Goal: Task Accomplishment & Management: Manage account settings

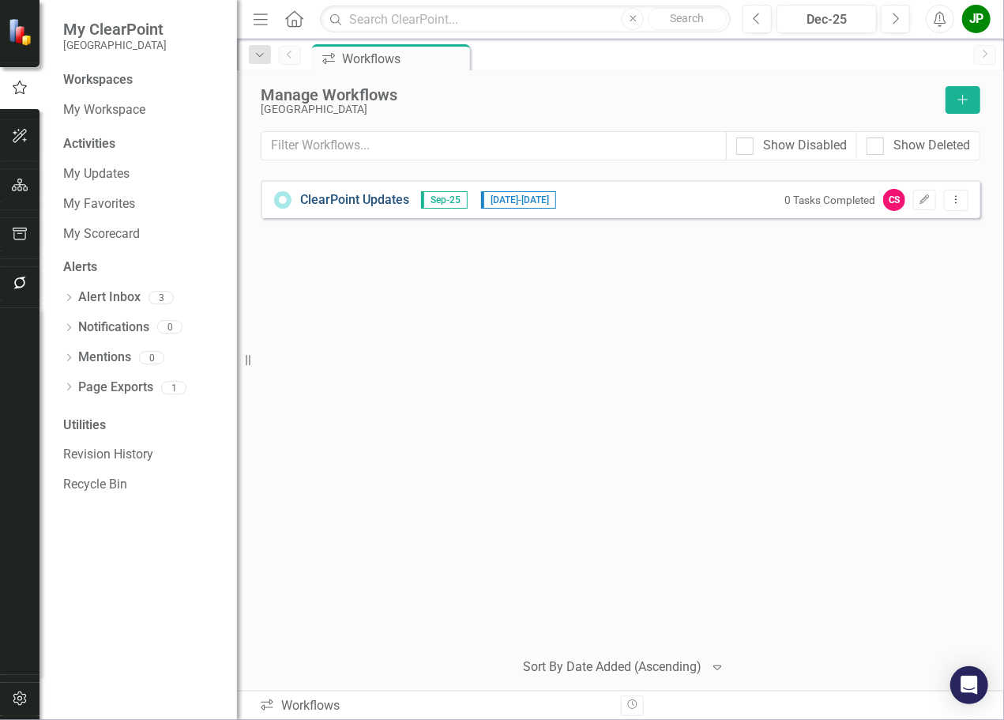
click at [335, 201] on link "ClearPoint Updates" at bounding box center [354, 200] width 109 height 18
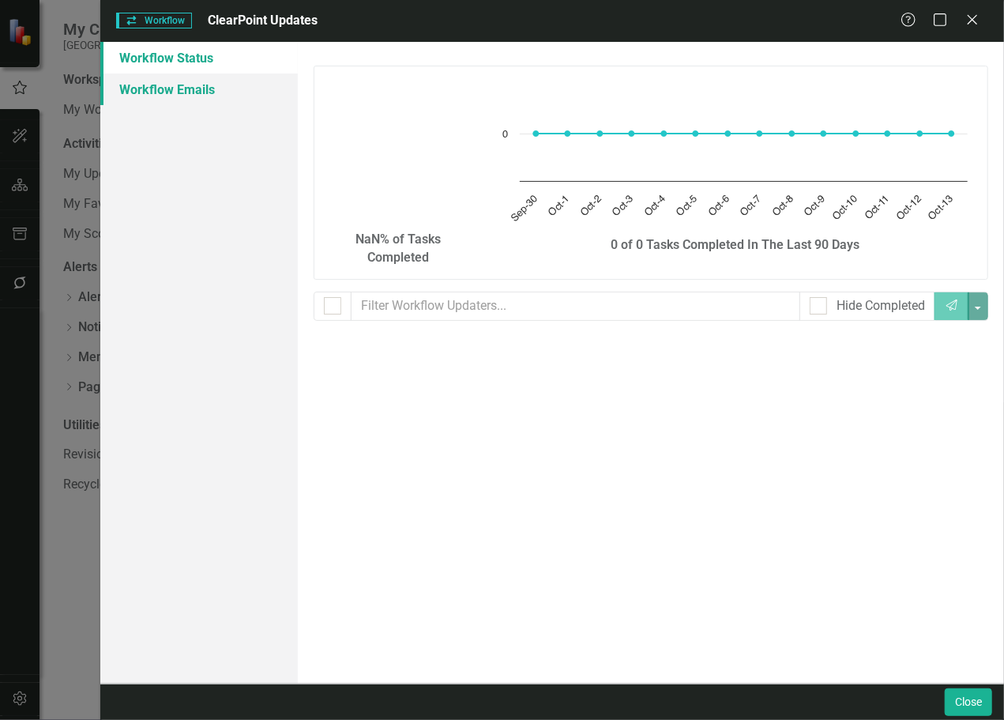
click at [183, 92] on link "Workflow Emails" at bounding box center [199, 89] width 198 height 32
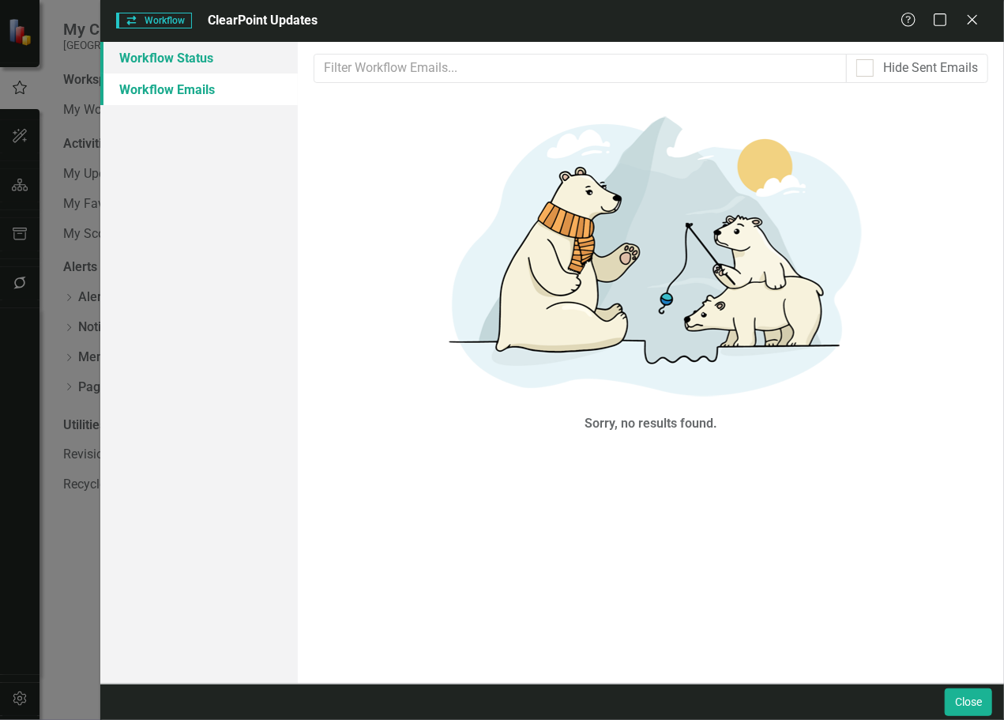
click at [163, 65] on link "Workflow Status" at bounding box center [199, 58] width 198 height 32
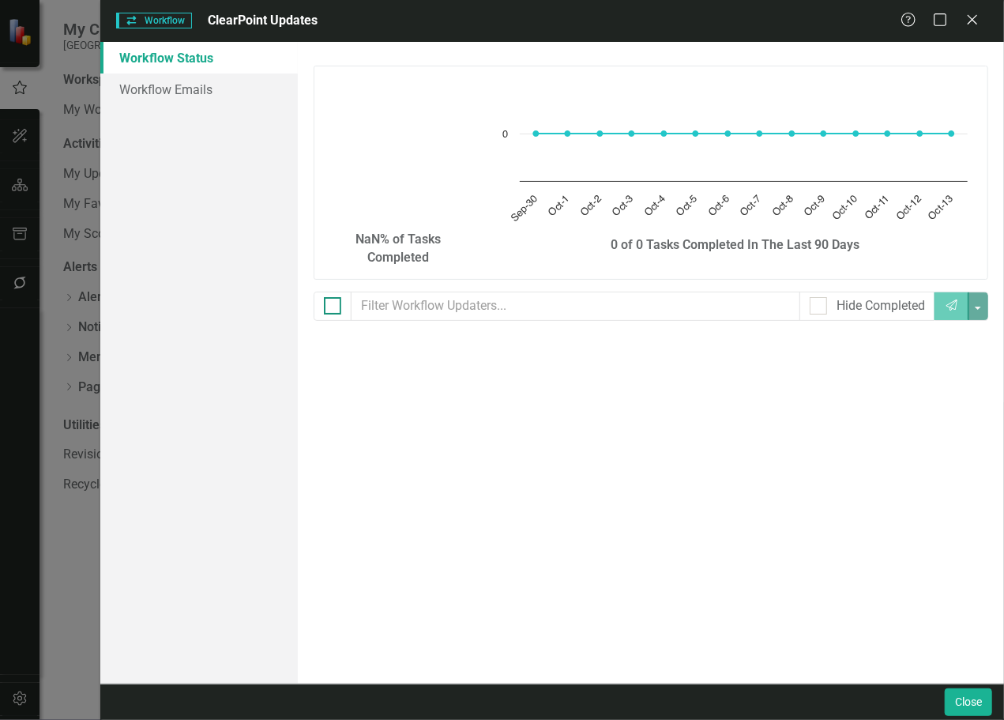
click at [337, 306] on div at bounding box center [332, 305] width 17 height 17
click at [334, 306] on input "checkbox" at bounding box center [329, 302] width 10 height 10
click at [337, 309] on div at bounding box center [332, 305] width 17 height 17
click at [334, 307] on input "checkbox" at bounding box center [329, 302] width 10 height 10
checkbox input "false"
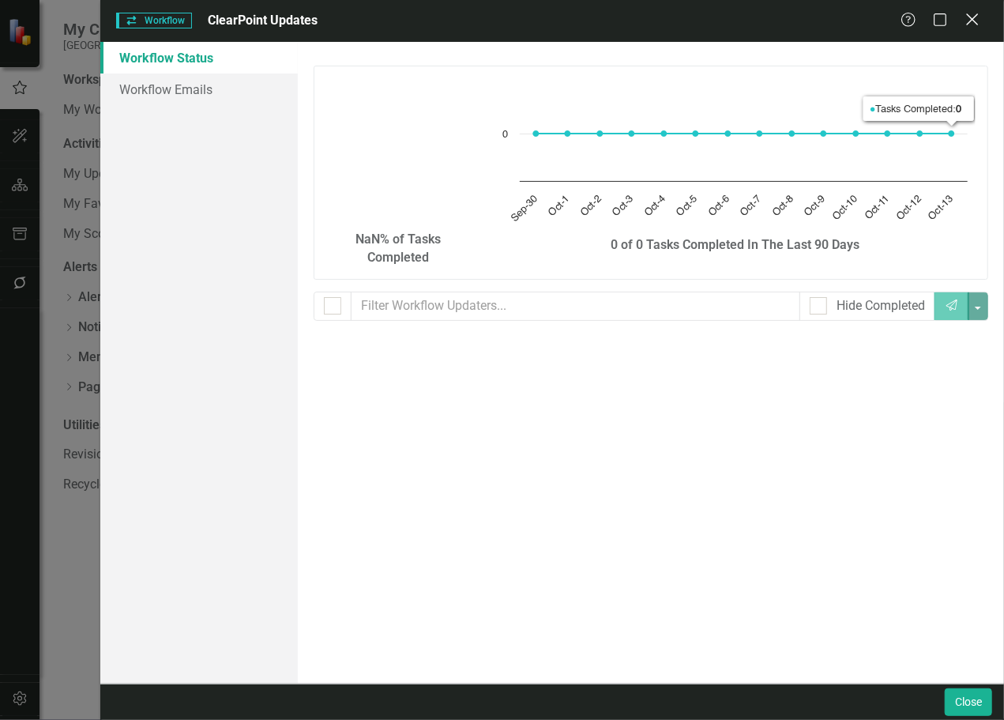
click at [973, 20] on icon at bounding box center [972, 19] width 12 height 12
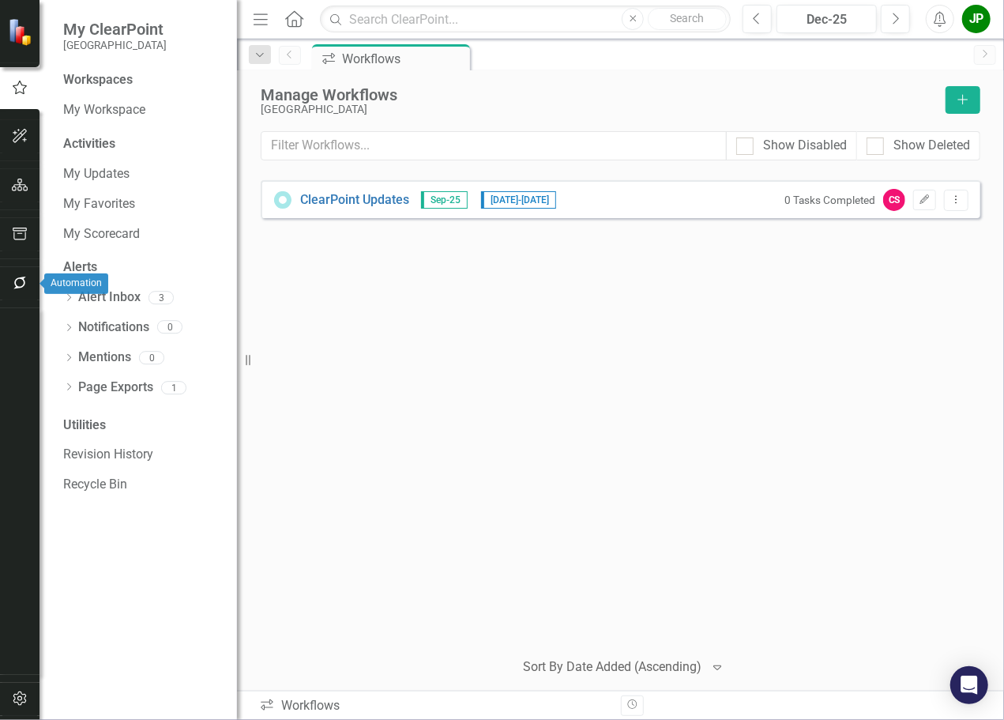
click at [21, 279] on icon "button" at bounding box center [20, 283] width 17 height 13
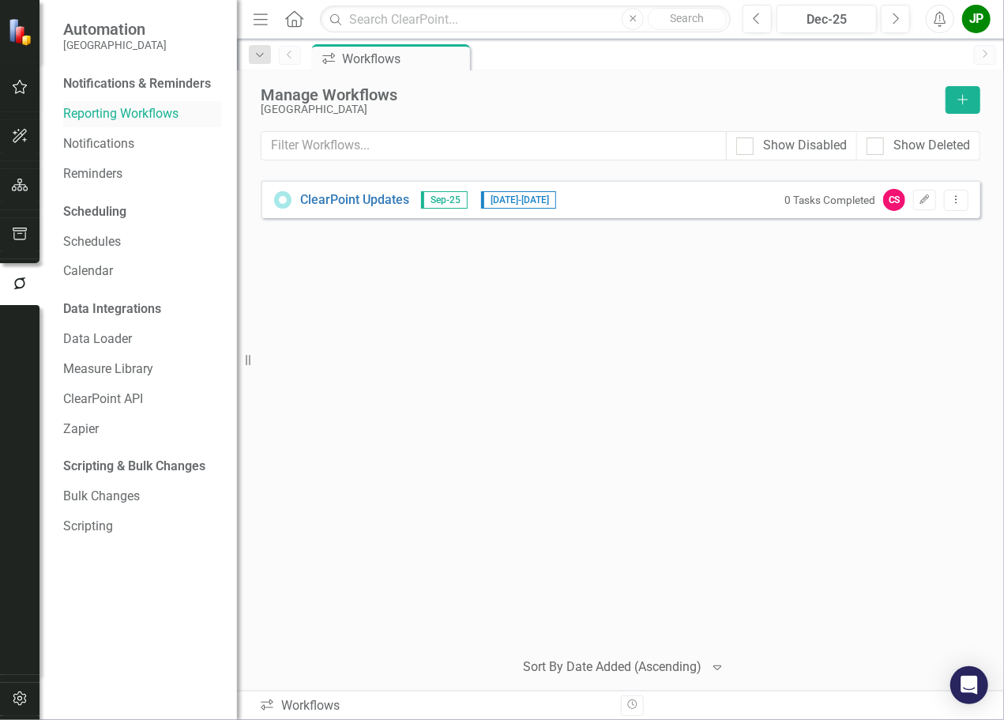
click at [158, 118] on link "Reporting Workflows" at bounding box center [142, 114] width 158 height 18
click at [373, 198] on link "ClearPoint Updates" at bounding box center [354, 200] width 109 height 18
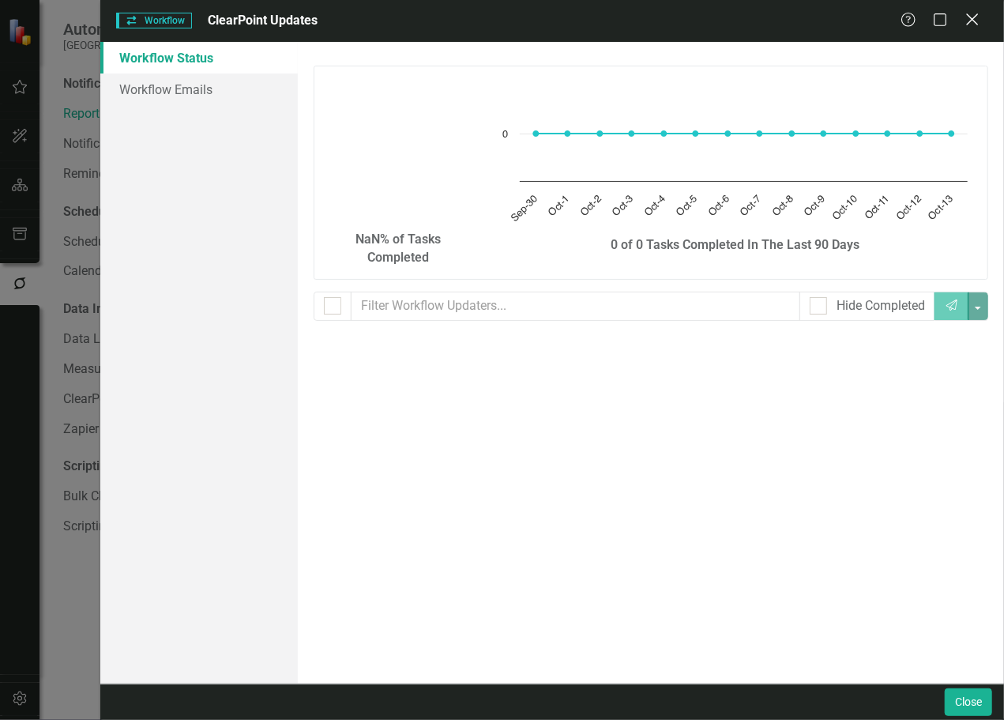
click at [967, 27] on icon "Close" at bounding box center [972, 19] width 20 height 15
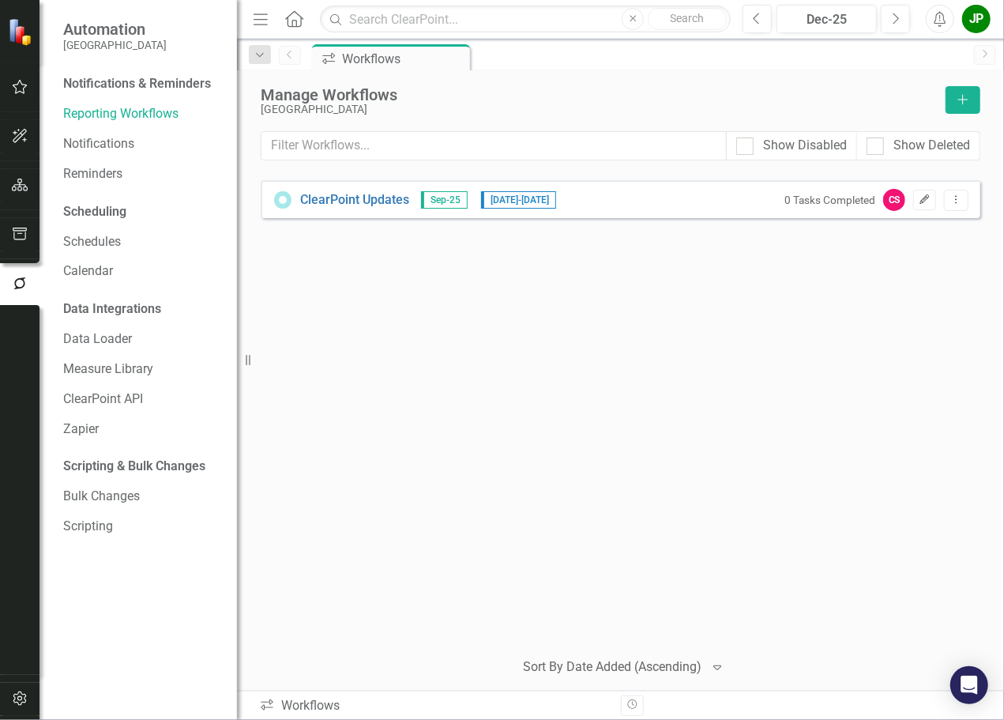
click at [926, 201] on icon "Edit" at bounding box center [925, 199] width 12 height 9
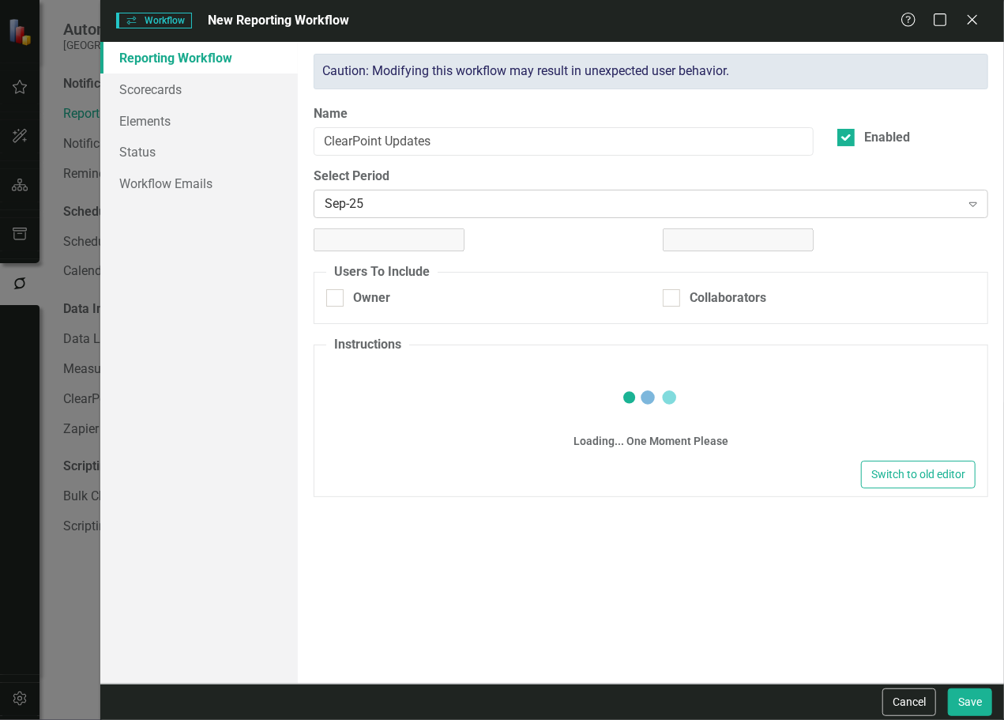
checkbox input "true"
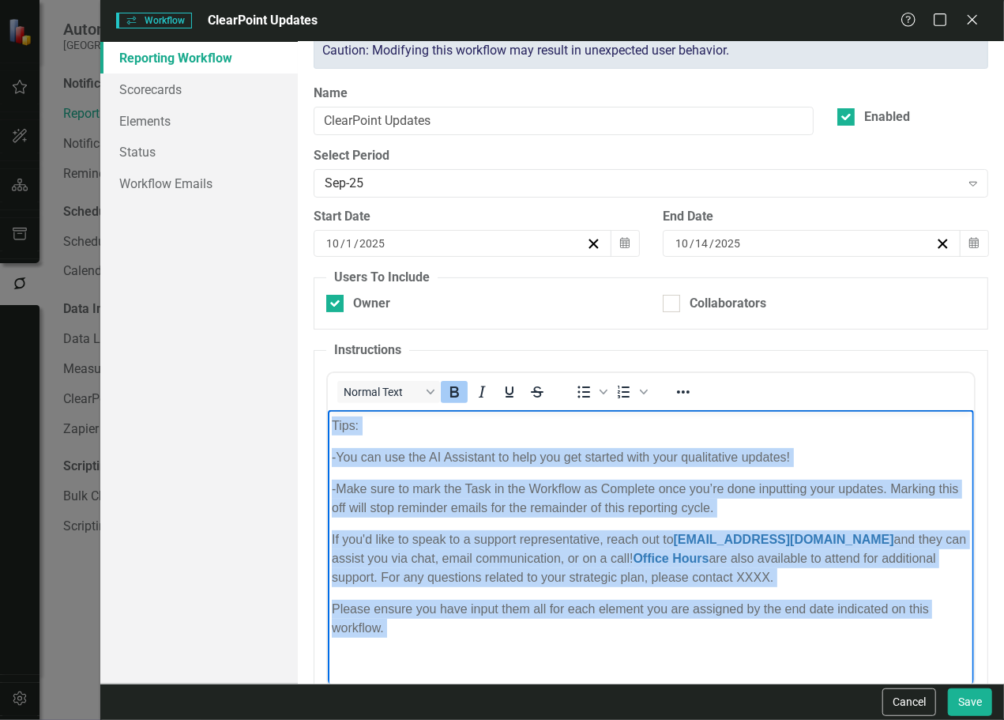
scroll to position [85, 0]
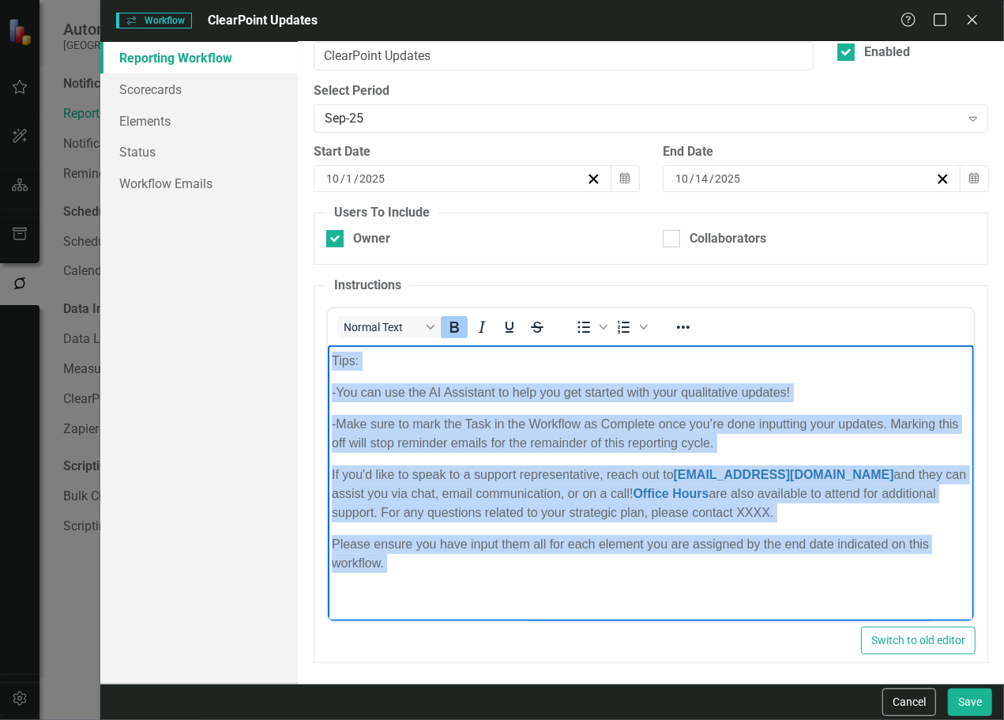
drag, startPoint x: 330, startPoint y: 410, endPoint x: 548, endPoint y: 605, distance: 293.3
click at [548, 605] on body "Please make updates to your assigned elements for this reporting period. Review…" at bounding box center [651, 300] width 646 height 640
copy body "Loremipsumd sitam cons Adipisci: Elitsedd : Eiusmodt inc utlabore etdo mag aliq…"
click at [654, 431] on p "- Make sure to mark the Task in the Workflow as Complete once you’re done input…" at bounding box center [651, 433] width 638 height 38
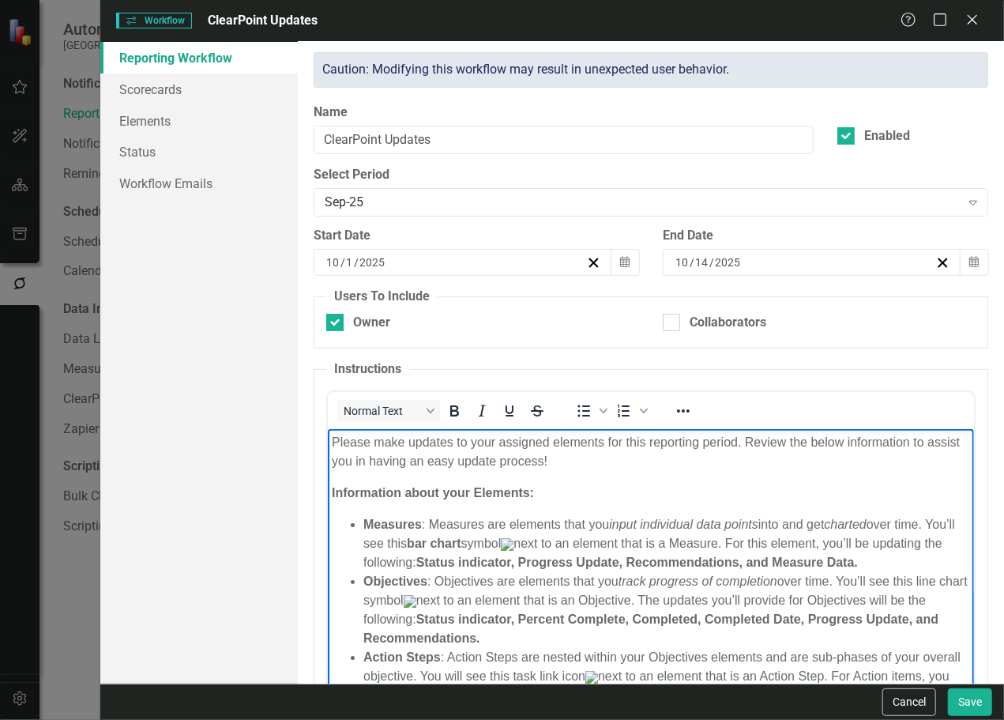
scroll to position [0, 0]
click at [780, 495] on p "Information about your Elements:" at bounding box center [651, 493] width 638 height 19
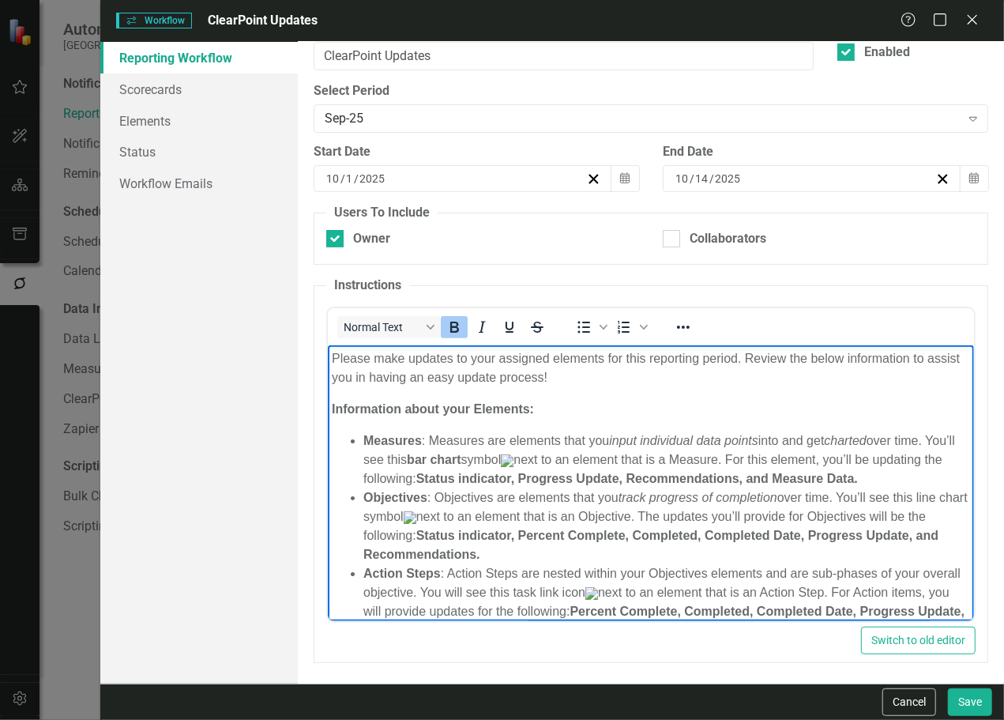
scroll to position [6, 0]
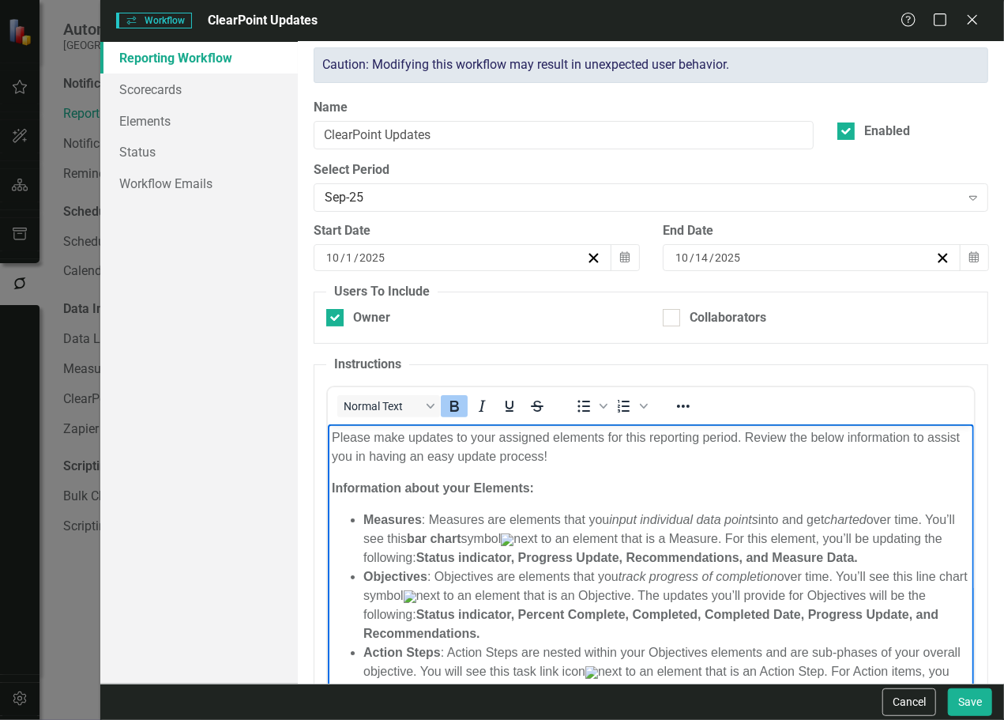
click at [514, 545] on img "Rich Text Area. Press ALT-0 for help." at bounding box center [507, 539] width 13 height 13
click at [621, 515] on em "input individual data points" at bounding box center [683, 518] width 149 height 13
click at [981, 23] on div "Help Maximize Close" at bounding box center [945, 21] width 88 height 18
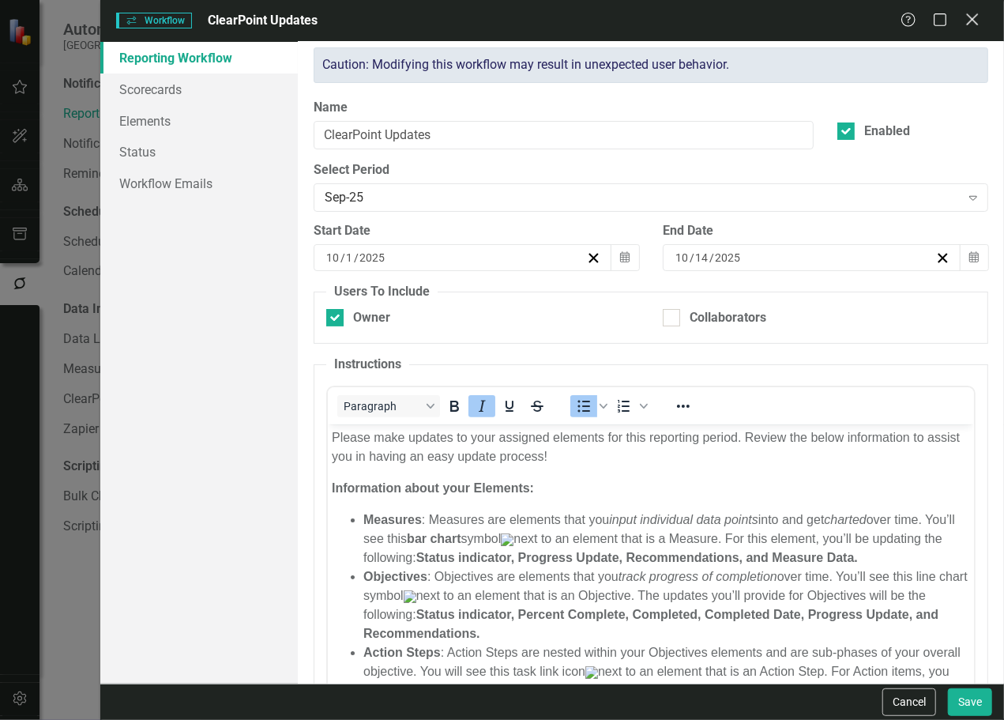
click at [972, 20] on icon at bounding box center [972, 19] width 12 height 12
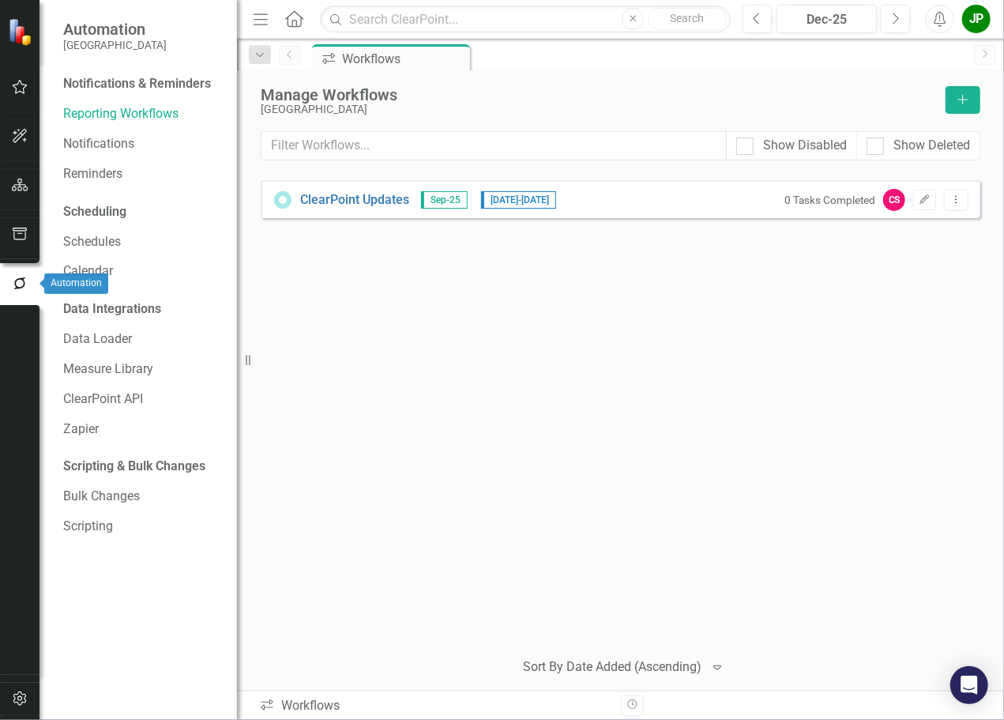
click at [20, 281] on icon "button" at bounding box center [19, 284] width 17 height 14
click at [453, 202] on span "Sep-25" at bounding box center [444, 199] width 47 height 17
click at [524, 198] on span "[DATE] - [DATE]" at bounding box center [518, 199] width 75 height 17
click at [932, 205] on button "Edit" at bounding box center [924, 200] width 23 height 21
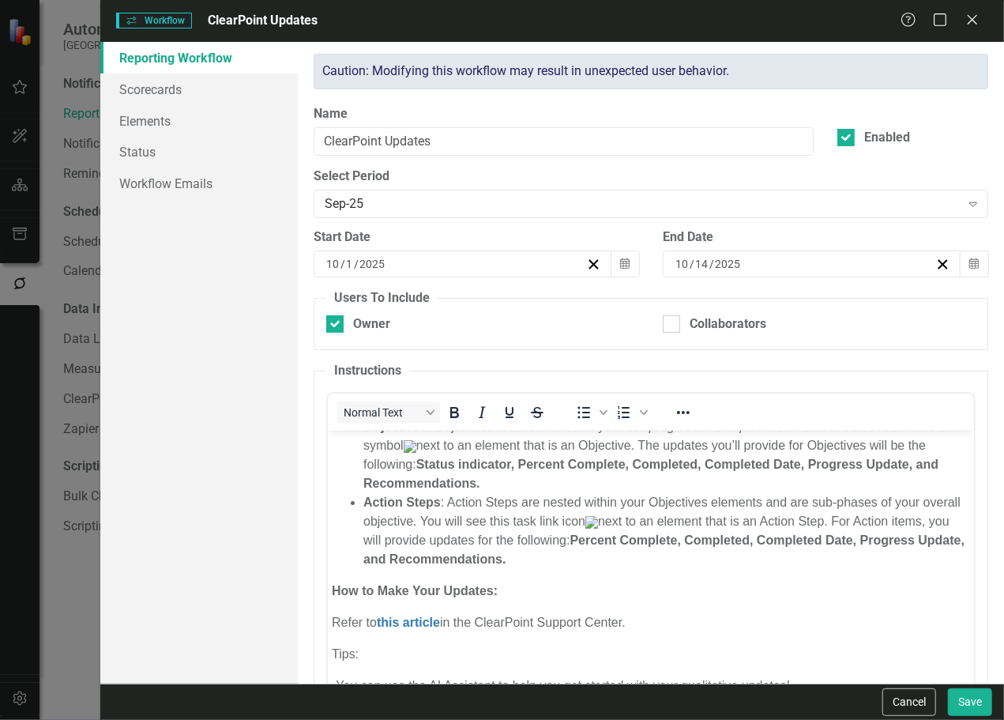
scroll to position [79, 0]
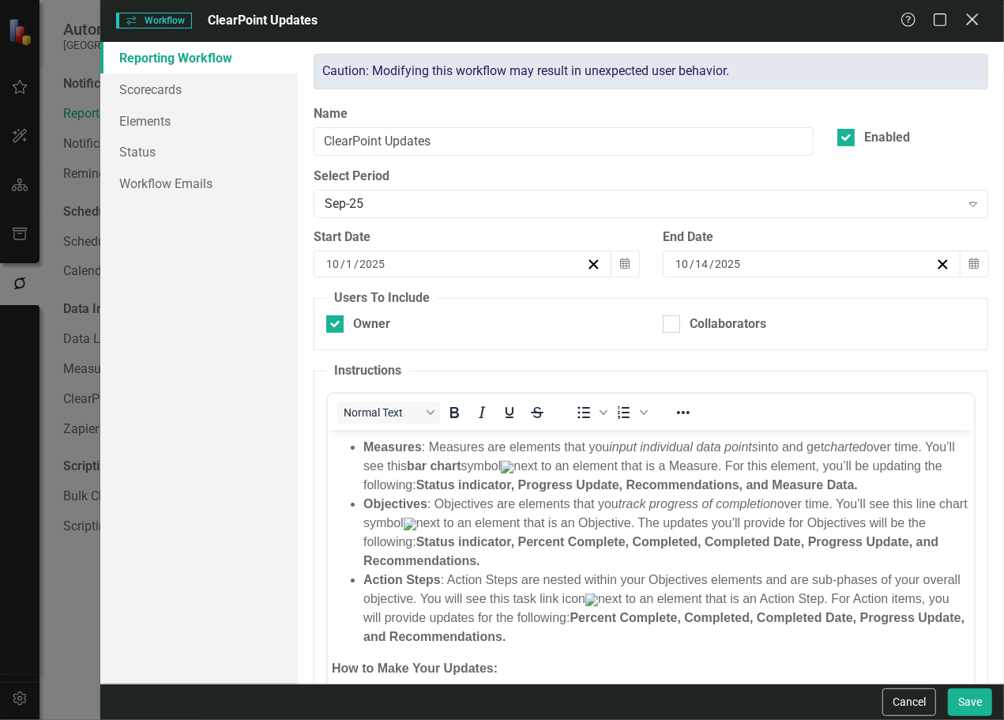
click at [971, 20] on icon at bounding box center [972, 19] width 12 height 12
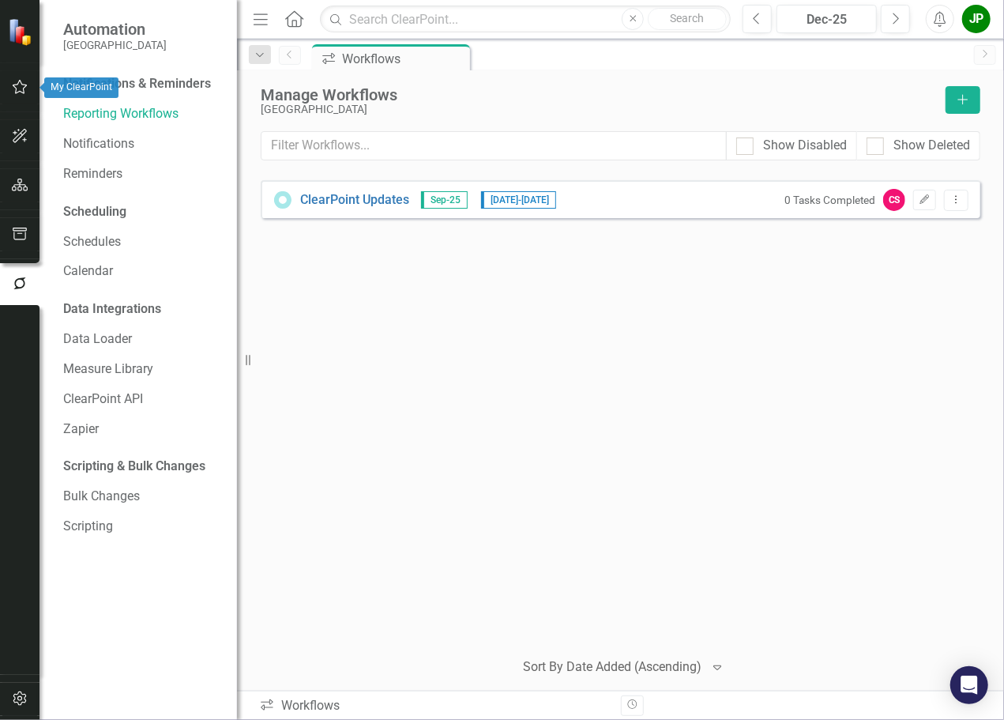
click at [10, 88] on button "button" at bounding box center [20, 87] width 36 height 33
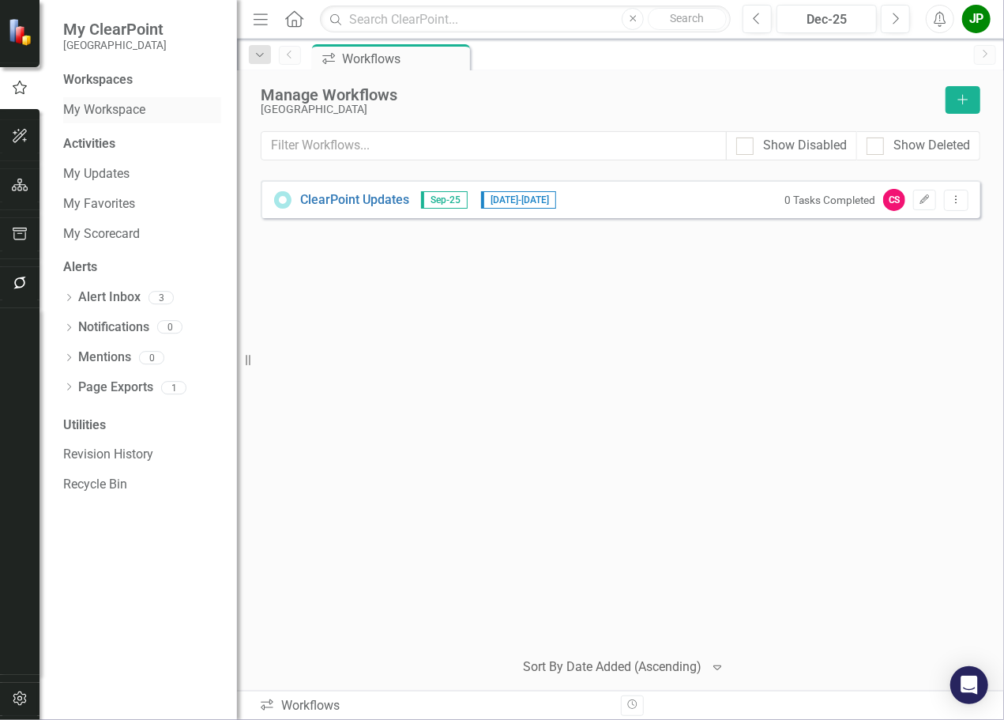
click at [130, 116] on link "My Workspace" at bounding box center [142, 110] width 158 height 18
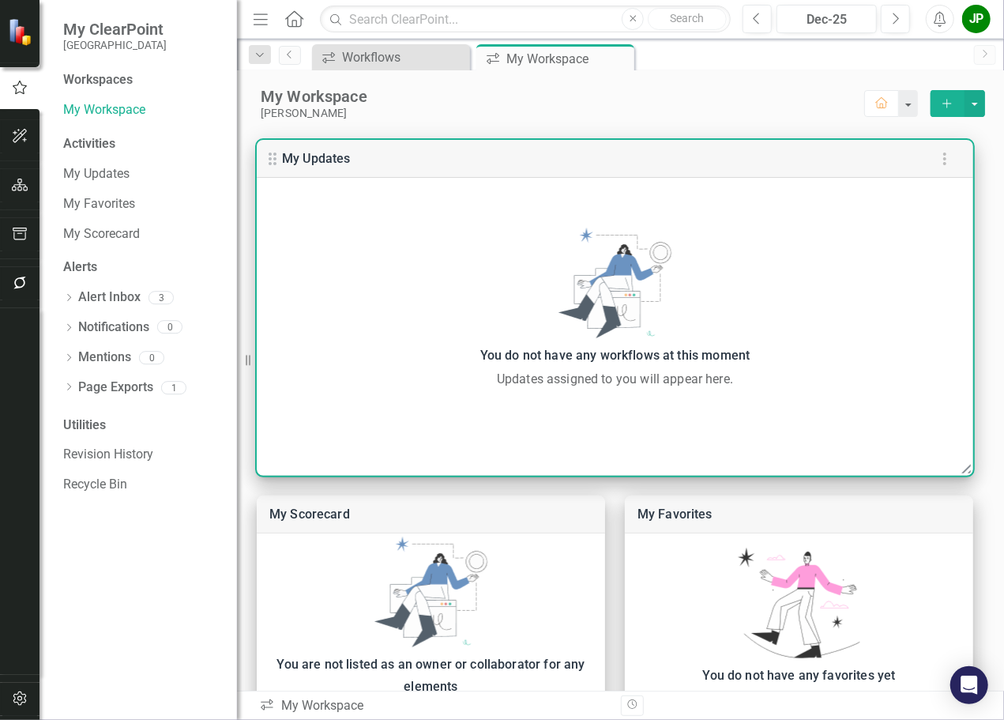
click at [547, 360] on div "You do not have any workflows at this moment" at bounding box center [615, 356] width 701 height 22
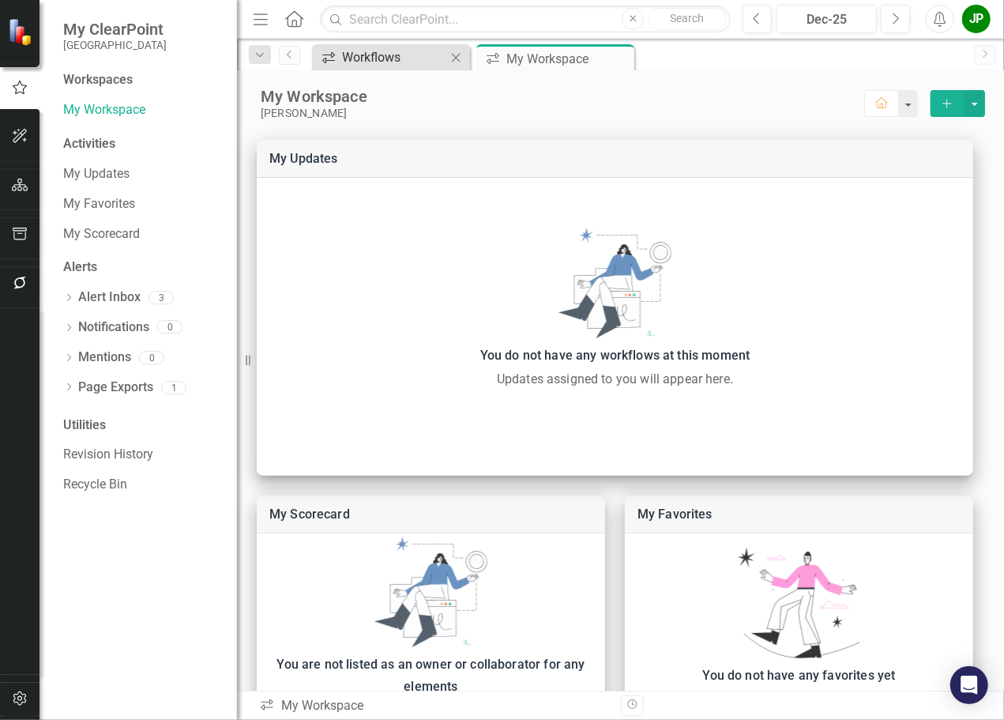
click at [409, 62] on div "Workflows" at bounding box center [394, 57] width 104 height 20
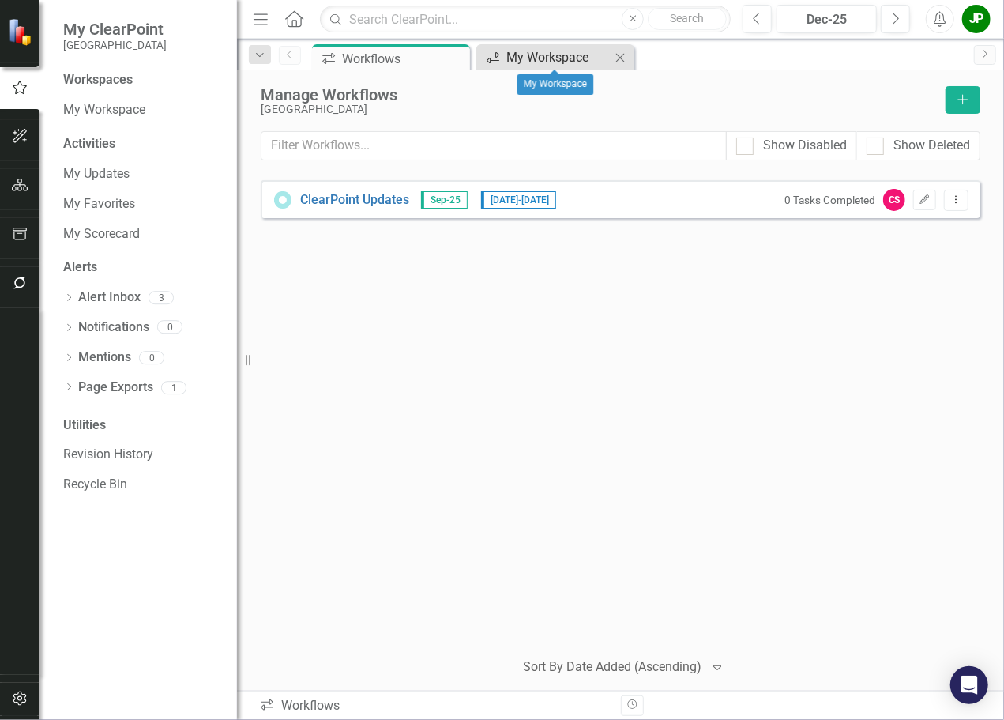
click at [548, 58] on div "My Workspace" at bounding box center [559, 57] width 104 height 20
